Goal: Find specific page/section: Find specific page/section

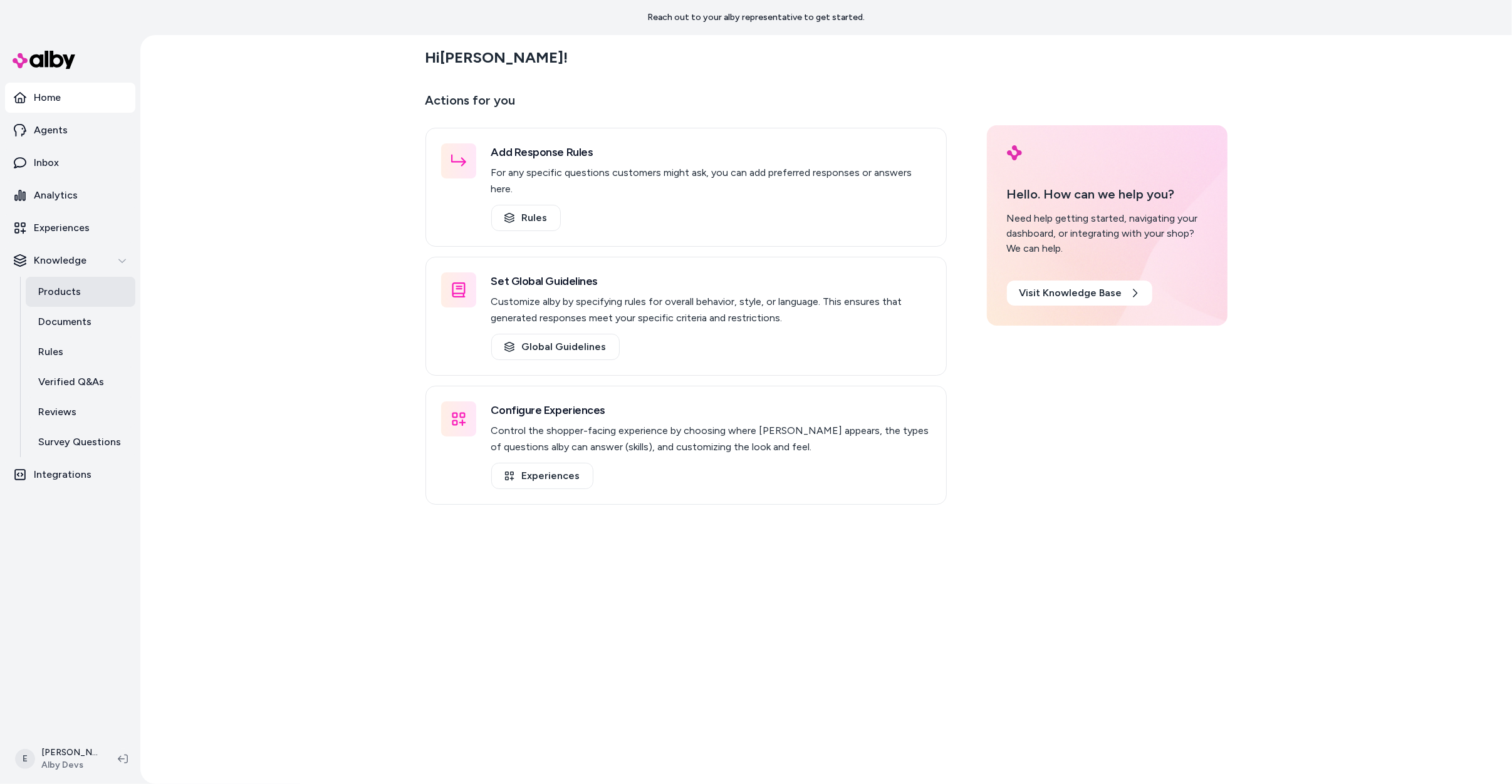
click at [94, 283] on link "Products" at bounding box center [81, 292] width 110 height 30
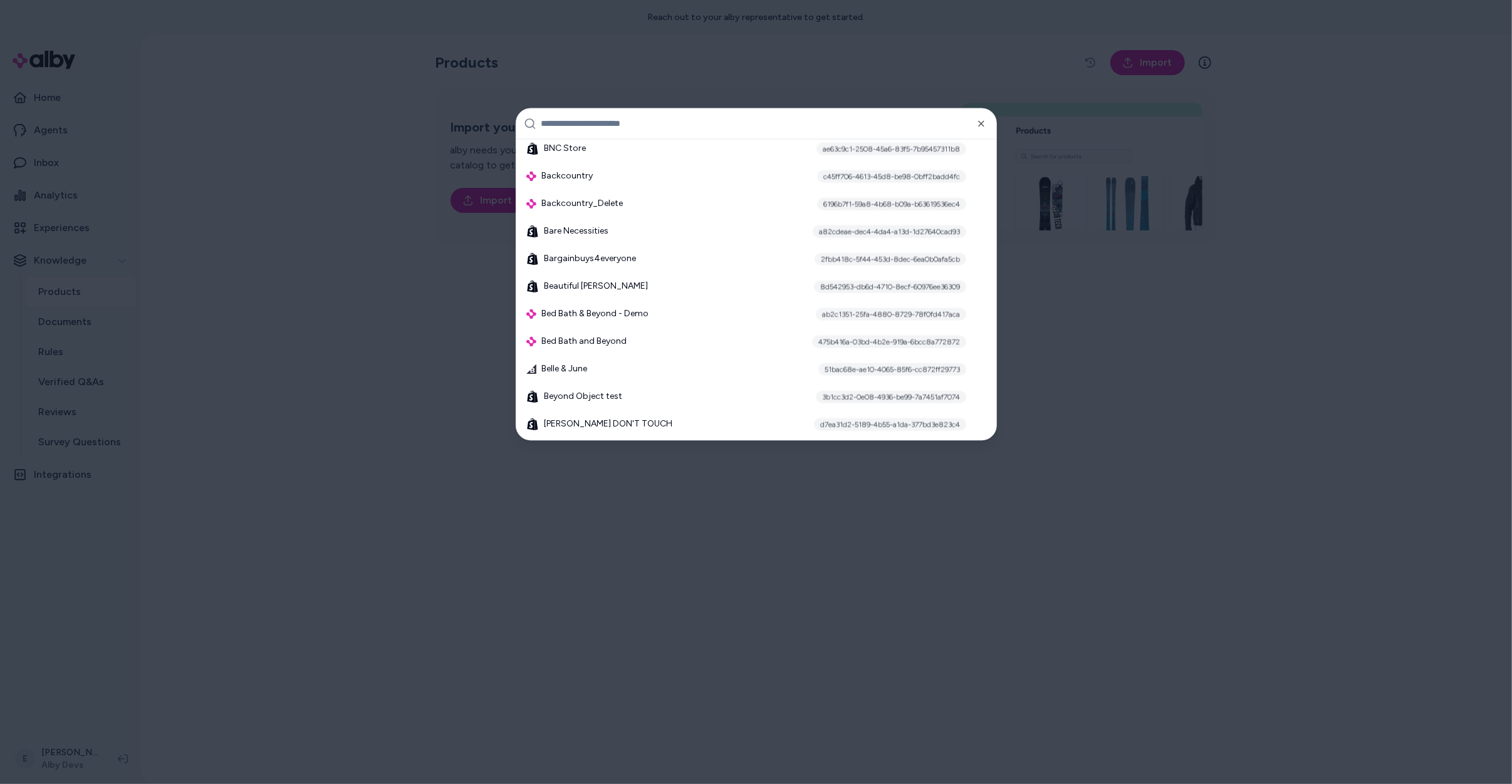
scroll to position [1238, 0]
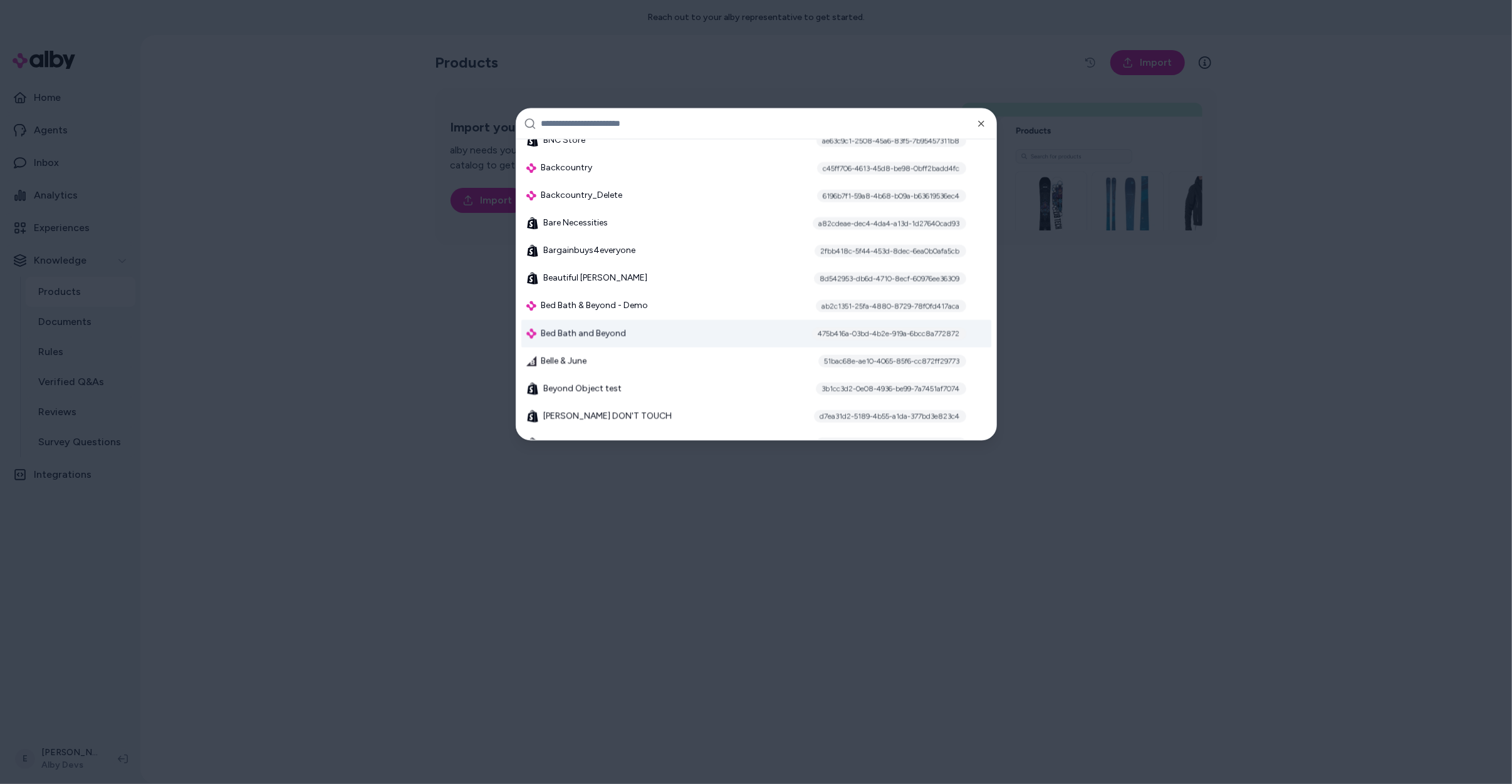
click at [623, 340] on div "Bed Bath and Beyond 475b416a-03bd-4b2e-919a-6bcc8a772872" at bounding box center [756, 334] width 470 height 28
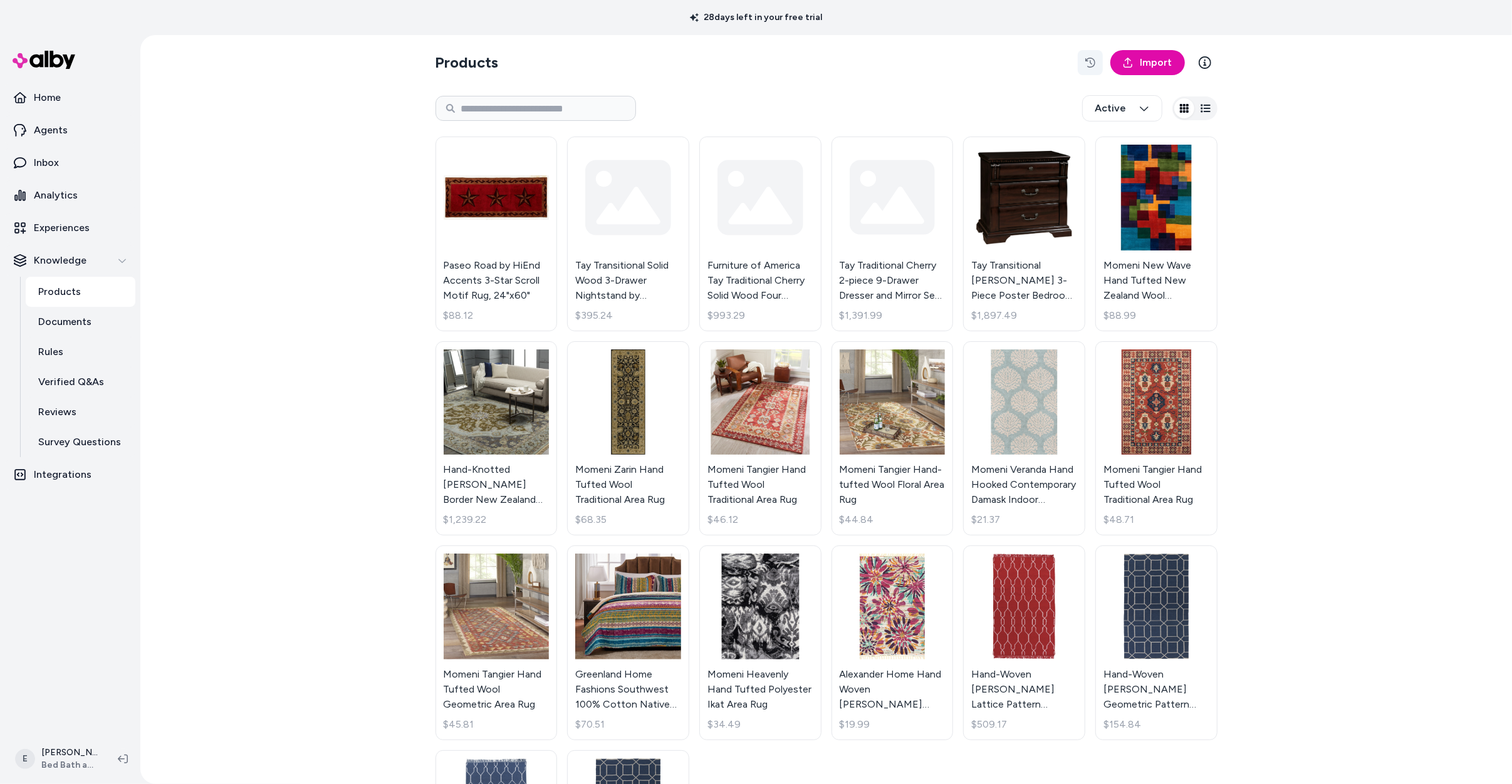
click at [1094, 52] on button "button" at bounding box center [1090, 62] width 25 height 25
